Goal: Check status: Check status

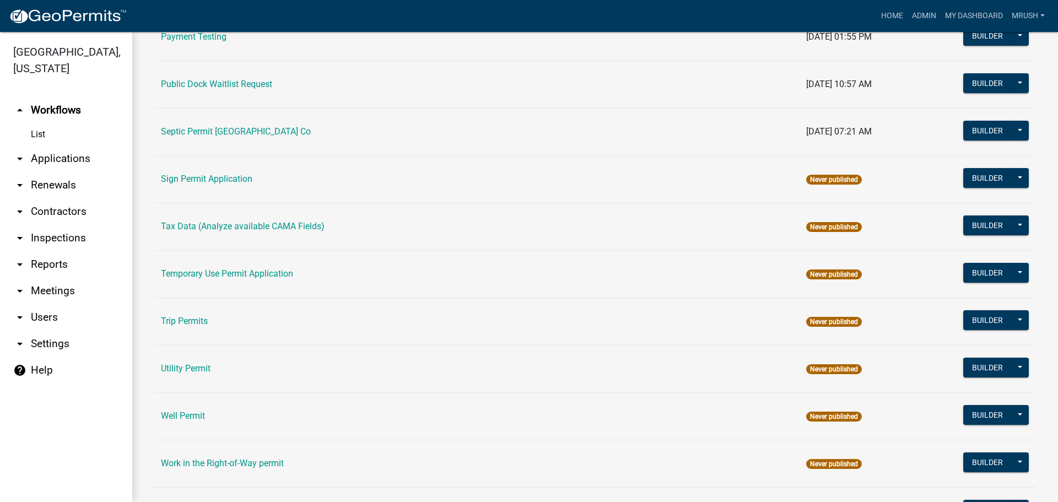
scroll to position [525, 0]
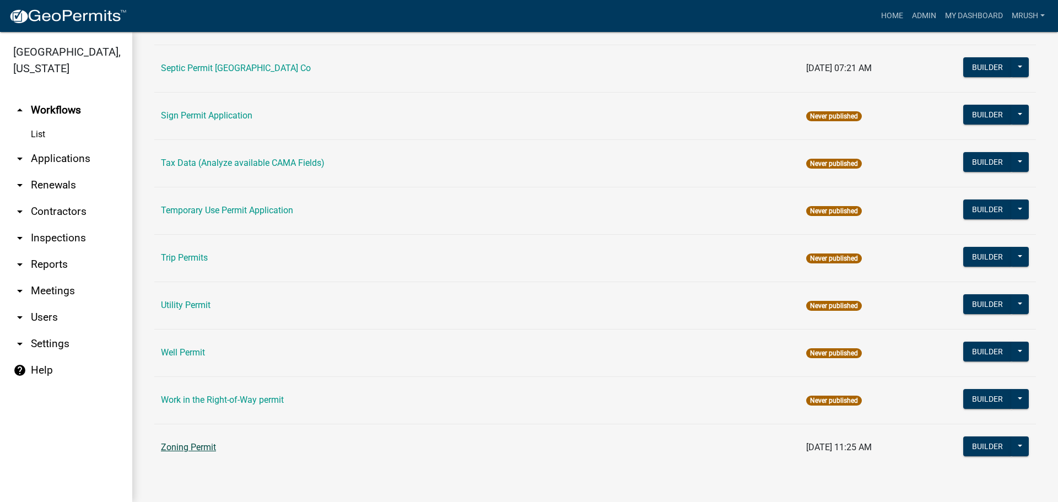
click at [200, 445] on link "Zoning Permit" at bounding box center [188, 447] width 55 height 10
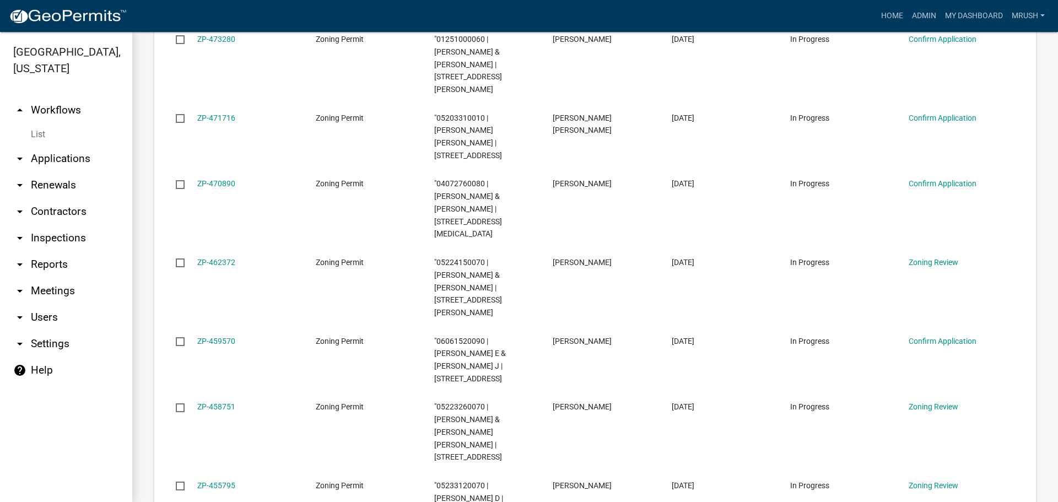
scroll to position [535, 0]
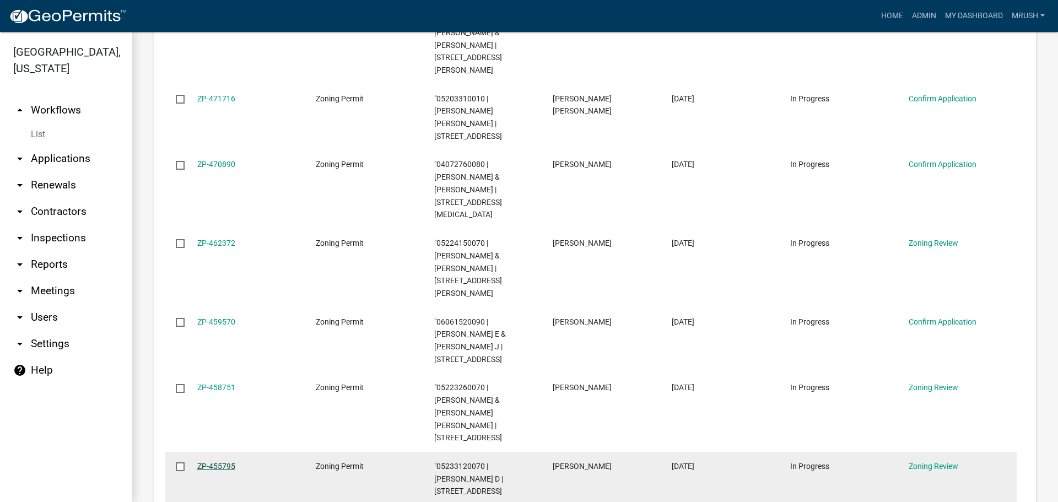
click at [218, 462] on link "ZP-455795" at bounding box center [216, 466] width 38 height 9
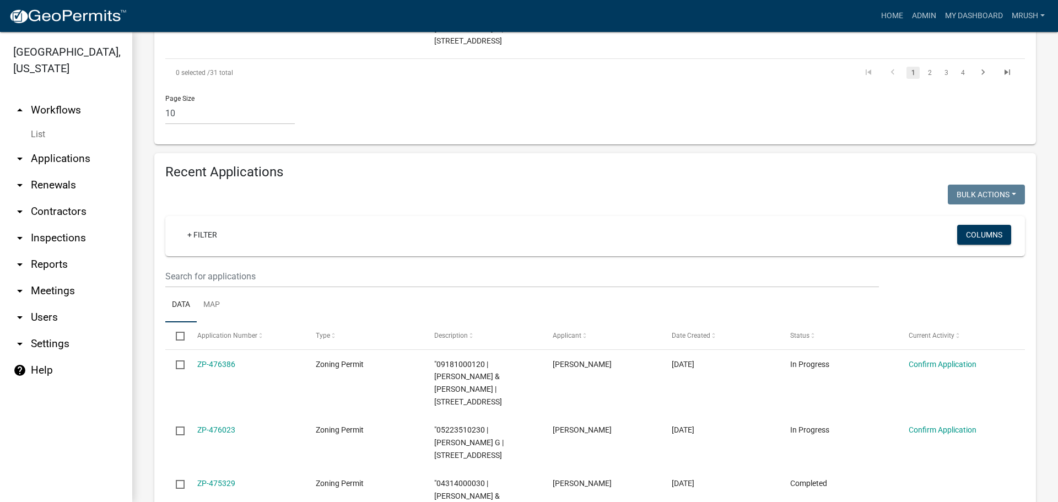
scroll to position [966, 0]
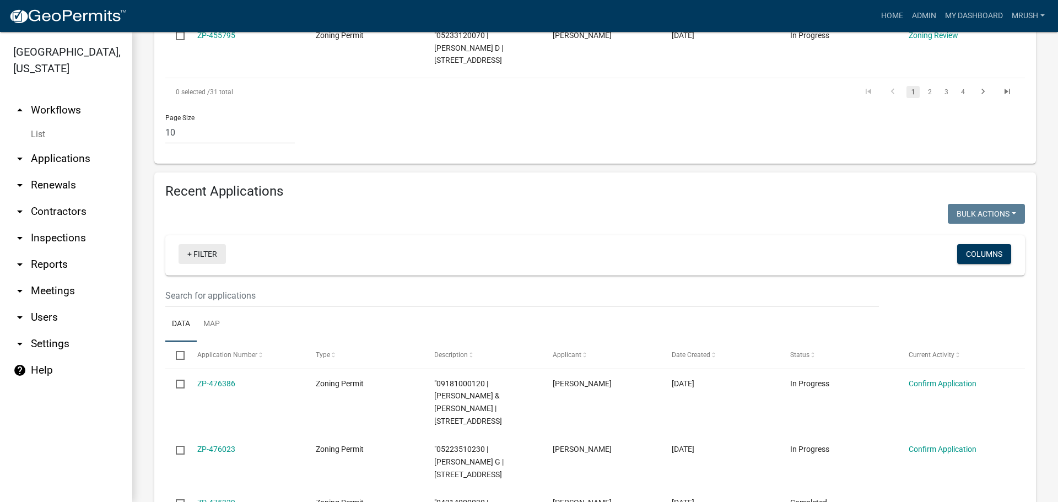
click at [207, 244] on link "+ Filter" at bounding box center [202, 254] width 47 height 20
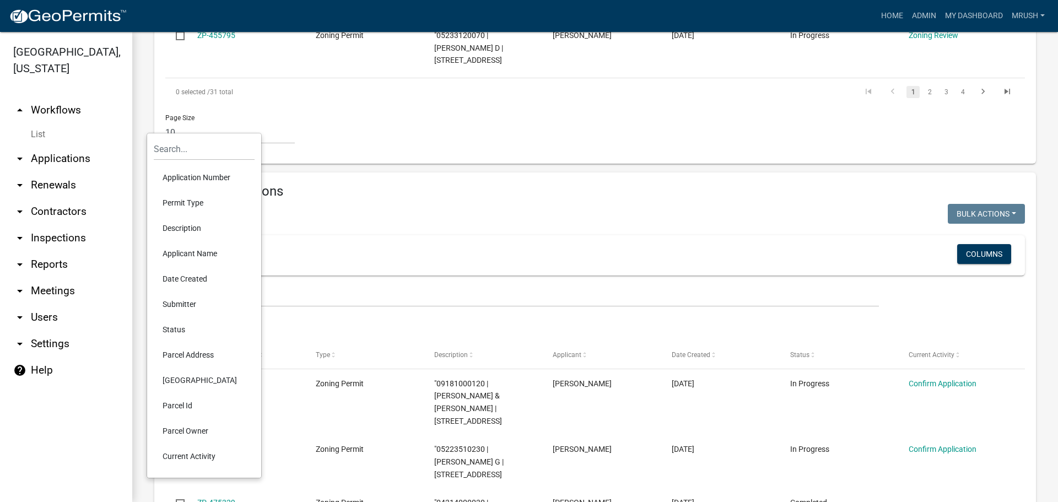
click at [203, 252] on li "Applicant Name" at bounding box center [204, 253] width 101 height 25
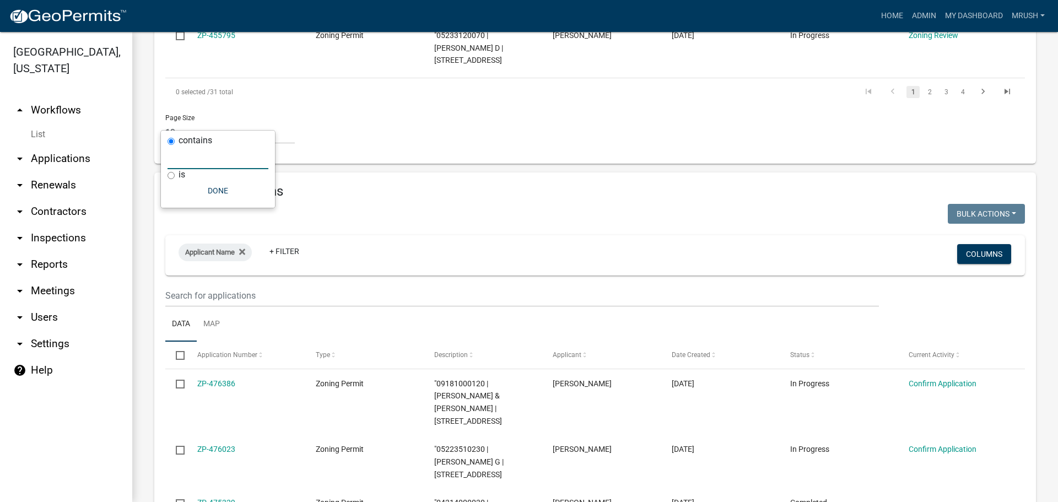
click at [199, 157] on input "text" at bounding box center [218, 158] width 101 height 23
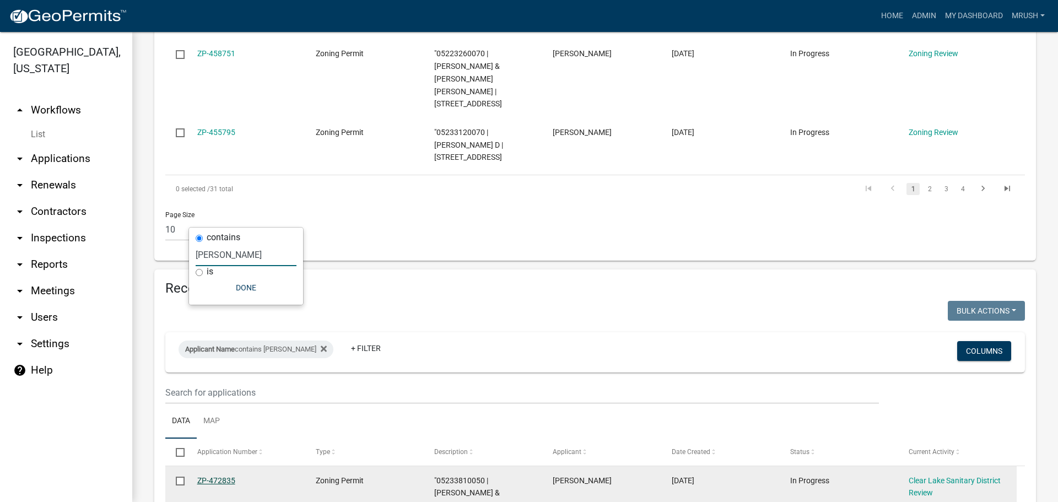
type input "[PERSON_NAME]"
click at [220, 476] on link "ZP-472835" at bounding box center [216, 480] width 38 height 9
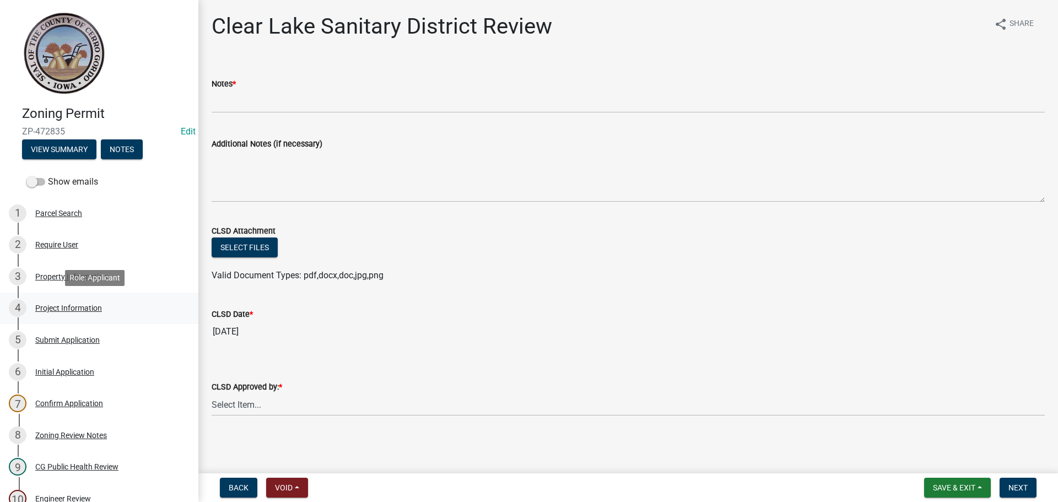
click at [84, 310] on div "Project Information" at bounding box center [68, 308] width 67 height 8
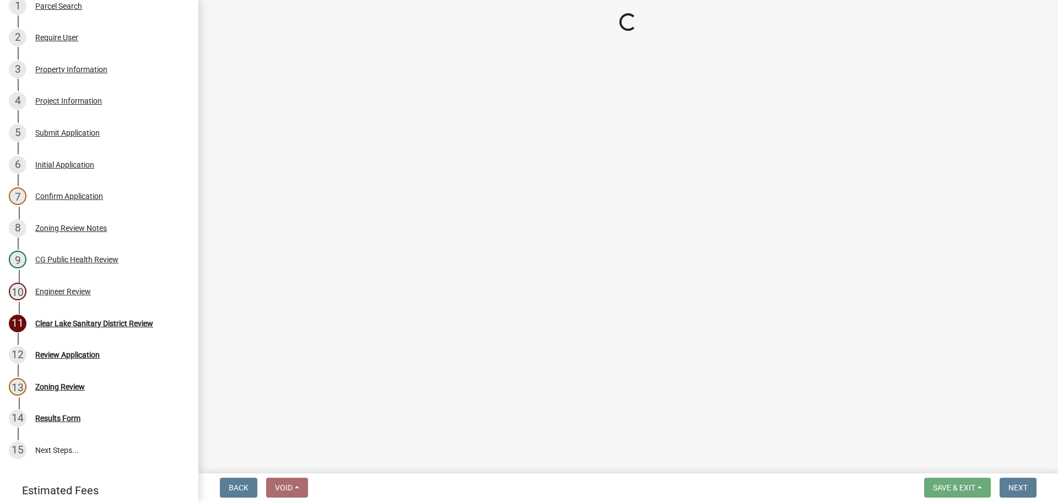
scroll to position [244, 0]
